Goal: Task Accomplishment & Management: Manage account settings

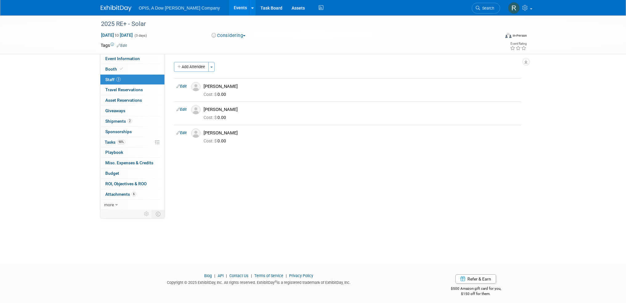
click at [229, 9] on link "Events" at bounding box center [240, 7] width 22 height 15
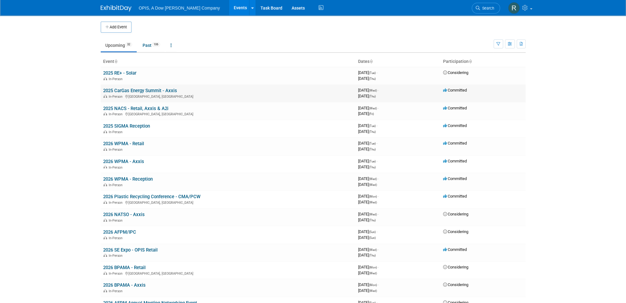
click at [120, 91] on link "2025 CarGas Energy Summit - Axxis" at bounding box center [140, 91] width 74 height 6
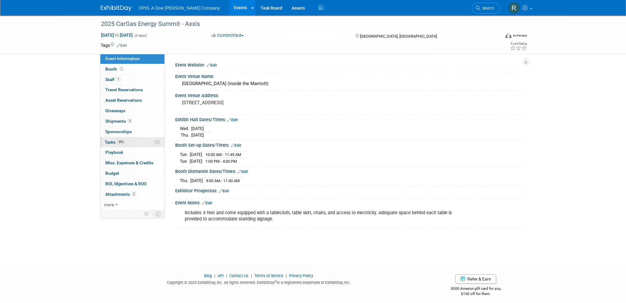
click at [108, 144] on link "65% Tasks 65%" at bounding box center [132, 142] width 64 height 10
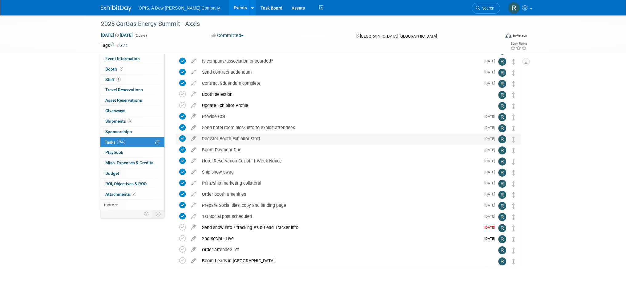
scroll to position [36, 0]
click at [194, 226] on icon at bounding box center [193, 225] width 11 height 8
select select "8"
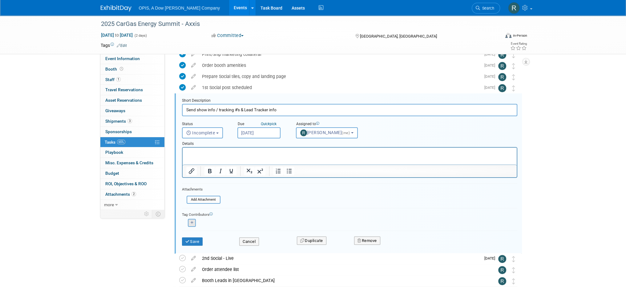
scroll to position [167, 0]
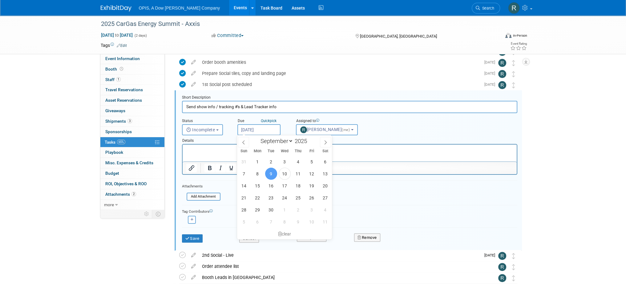
click at [253, 128] on input "Sep 9, 2025" at bounding box center [259, 129] width 43 height 11
click at [283, 174] on span "10" at bounding box center [285, 174] width 12 height 12
type input "Sep 10, 2025"
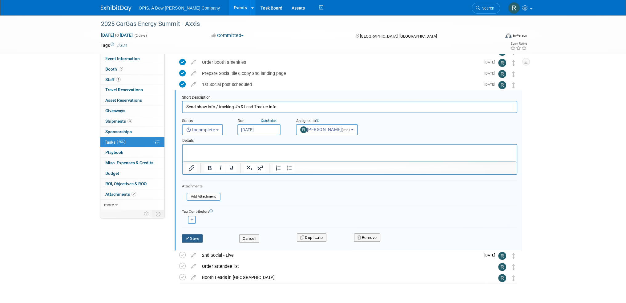
click at [191, 234] on button "Save" at bounding box center [192, 238] width 21 height 9
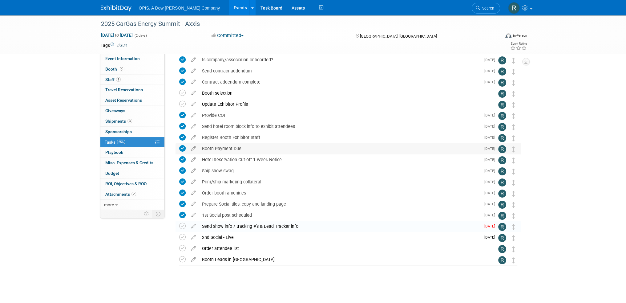
scroll to position [36, 0]
click at [129, 59] on span "Event Information" at bounding box center [122, 58] width 35 height 5
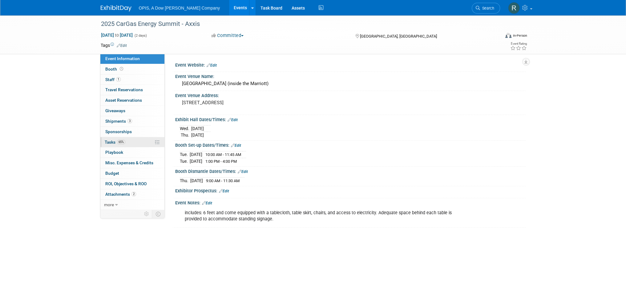
click at [107, 140] on span "Tasks 65%" at bounding box center [115, 142] width 21 height 5
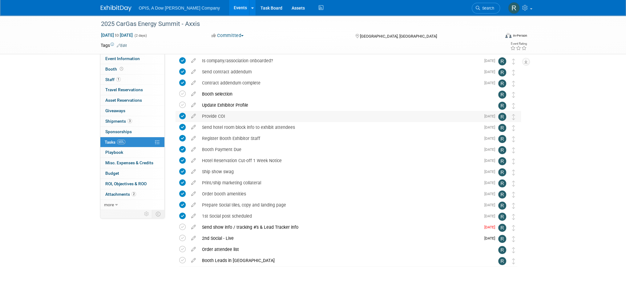
scroll to position [36, 0]
click at [192, 228] on icon at bounding box center [193, 225] width 11 height 8
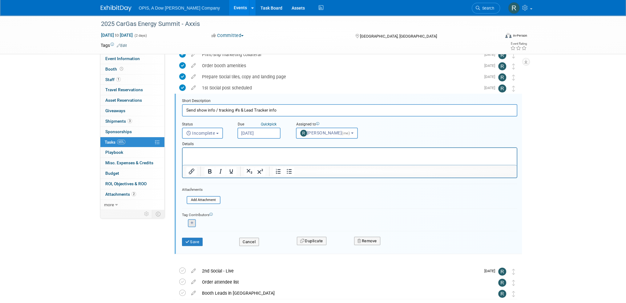
scroll to position [0, 0]
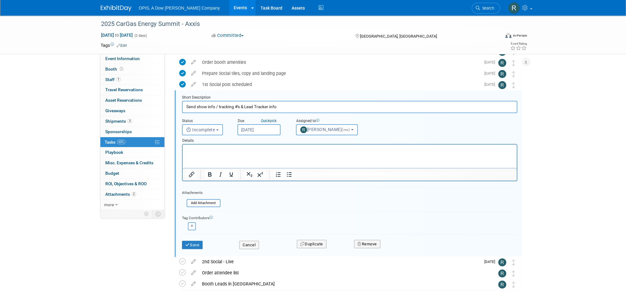
click at [250, 130] on input "Sep 10, 2025" at bounding box center [259, 129] width 43 height 11
click at [268, 173] on span "9" at bounding box center [271, 174] width 12 height 12
type input "Sep 9, 2025"
click at [204, 131] on span "Incomplete" at bounding box center [200, 129] width 29 height 5
click at [203, 155] on label "Completed" at bounding box center [201, 156] width 33 height 10
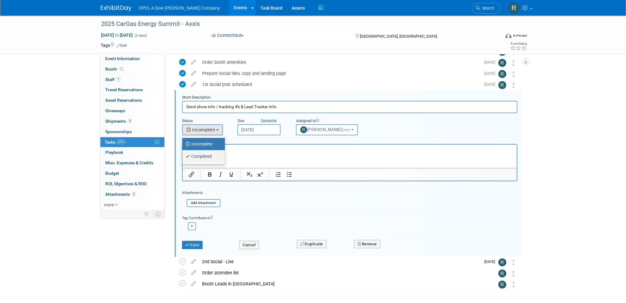
click at [183, 155] on input "Completed" at bounding box center [181, 155] width 4 height 4
select select "3"
click at [193, 243] on button "Save" at bounding box center [192, 245] width 21 height 9
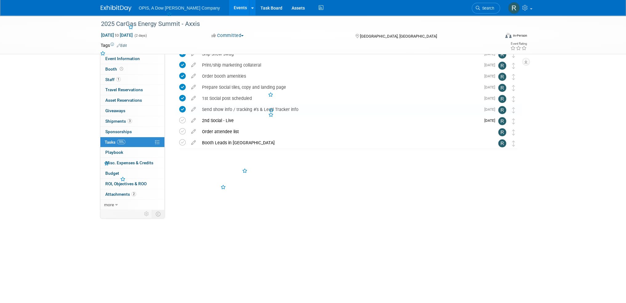
scroll to position [36, 0]
